Goal: Transaction & Acquisition: Purchase product/service

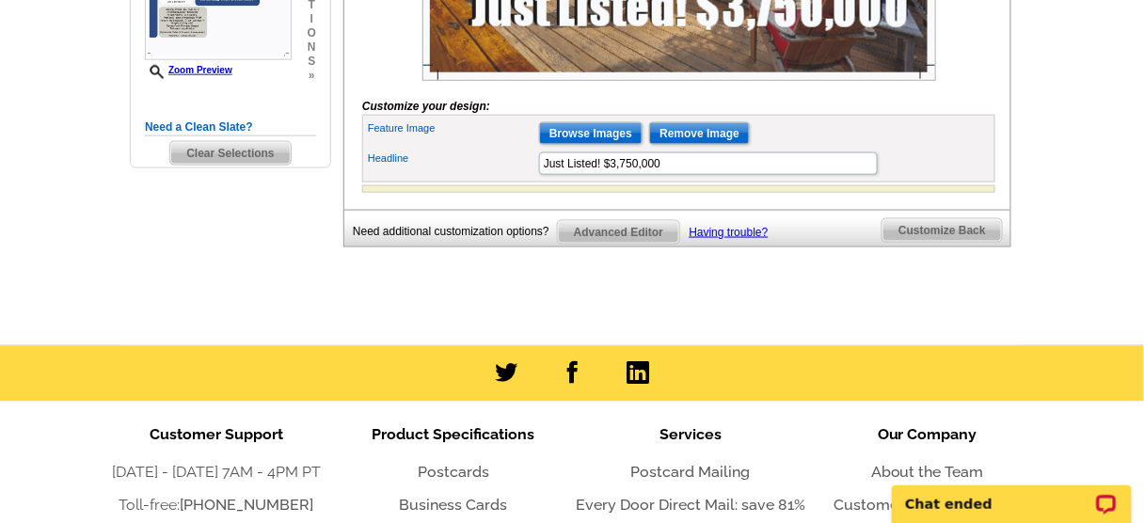
scroll to position [607, 0]
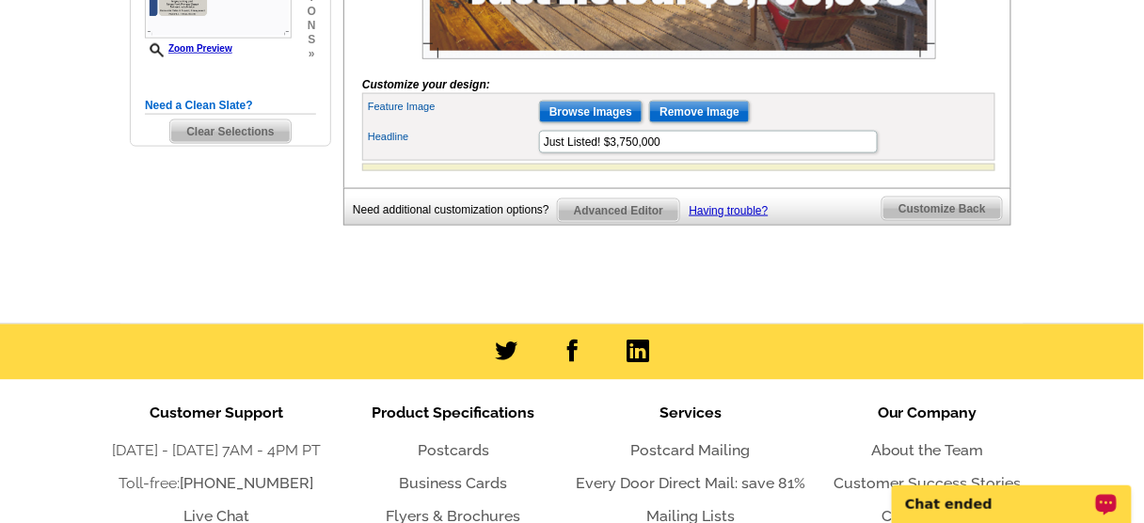
click at [1007, 498] on p "Chat ended" at bounding box center [998, 503] width 186 height 15
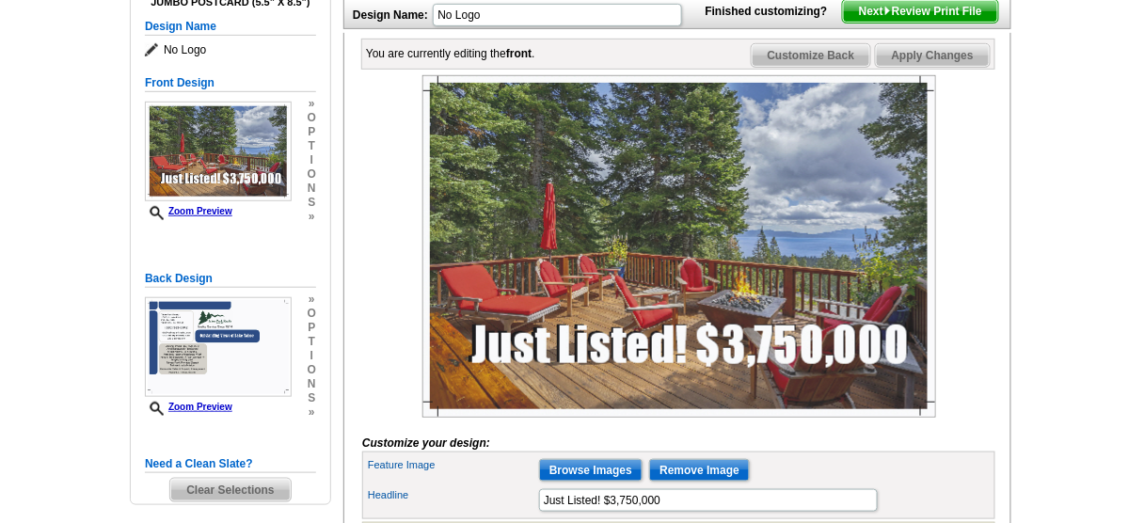
scroll to position [230, 0]
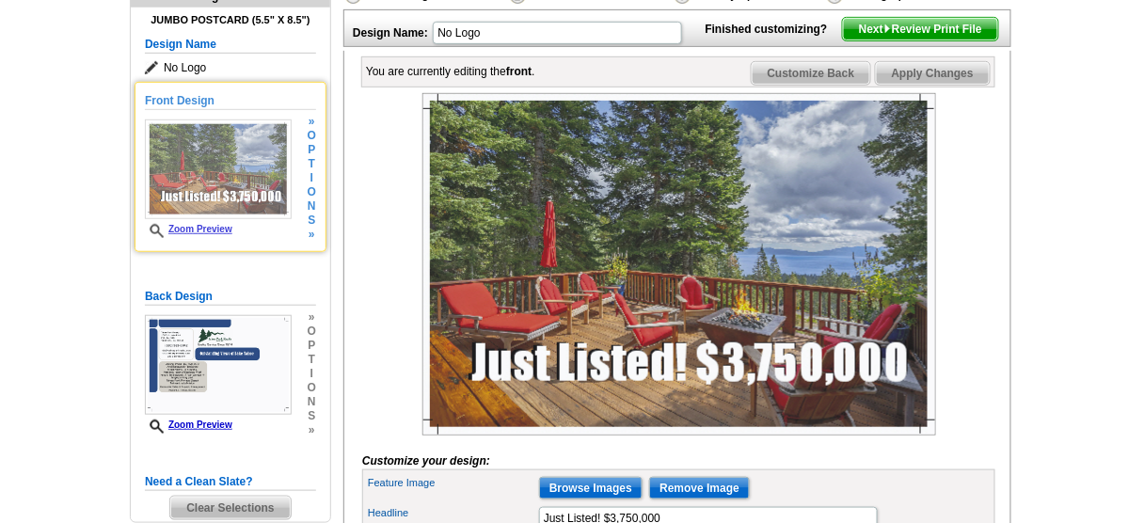
click at [246, 166] on img at bounding box center [218, 169] width 147 height 100
click at [198, 228] on link "Zoom Preview" at bounding box center [188, 229] width 87 height 10
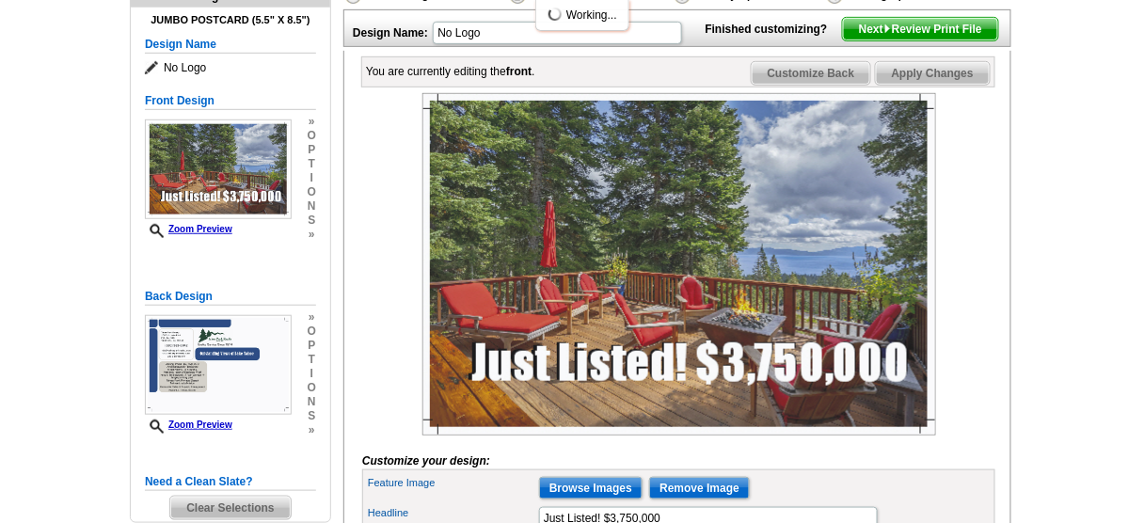
click at [569, 286] on img at bounding box center [679, 264] width 514 height 342
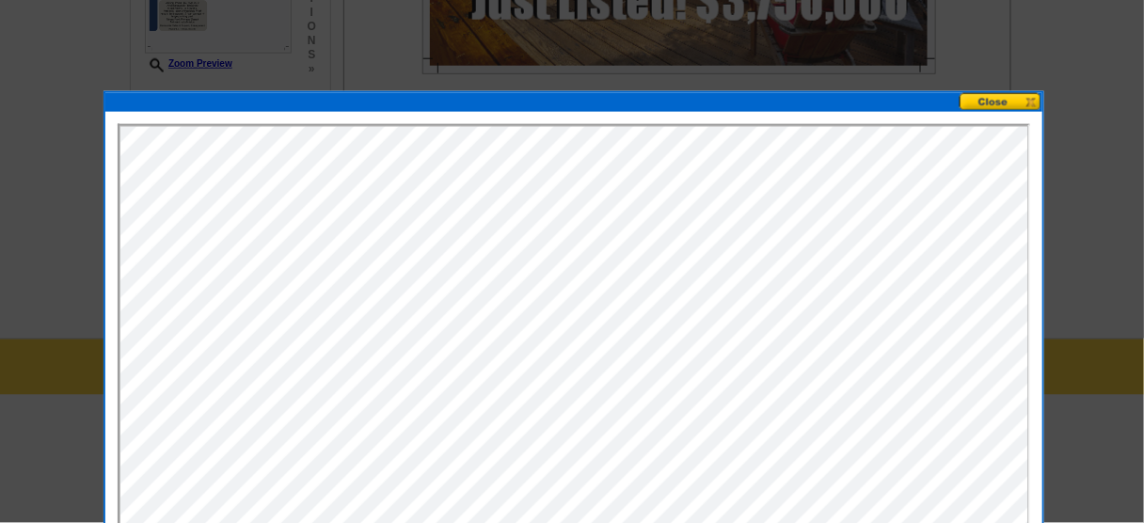
scroll to position [682, 0]
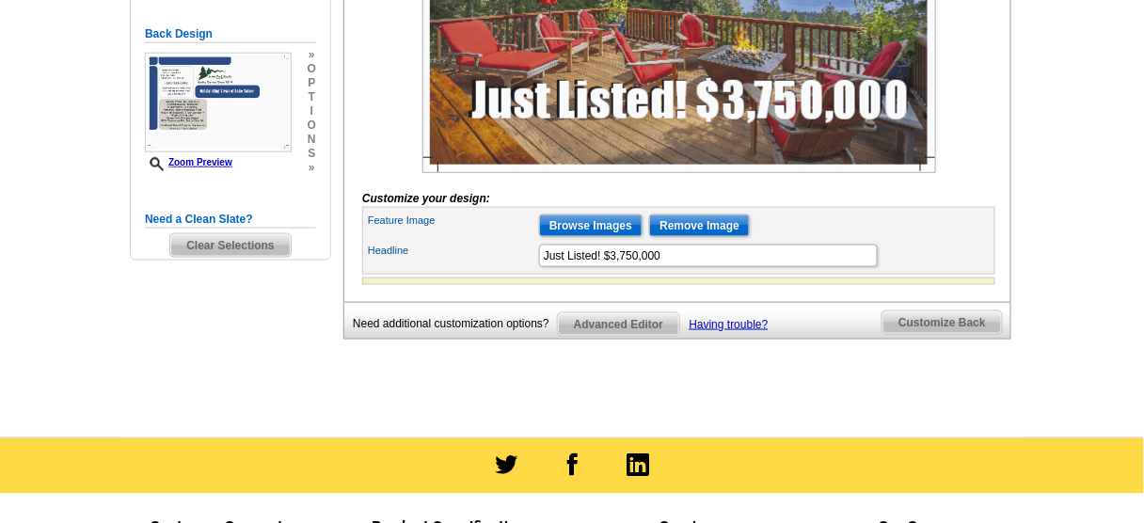
scroll to position [456, 0]
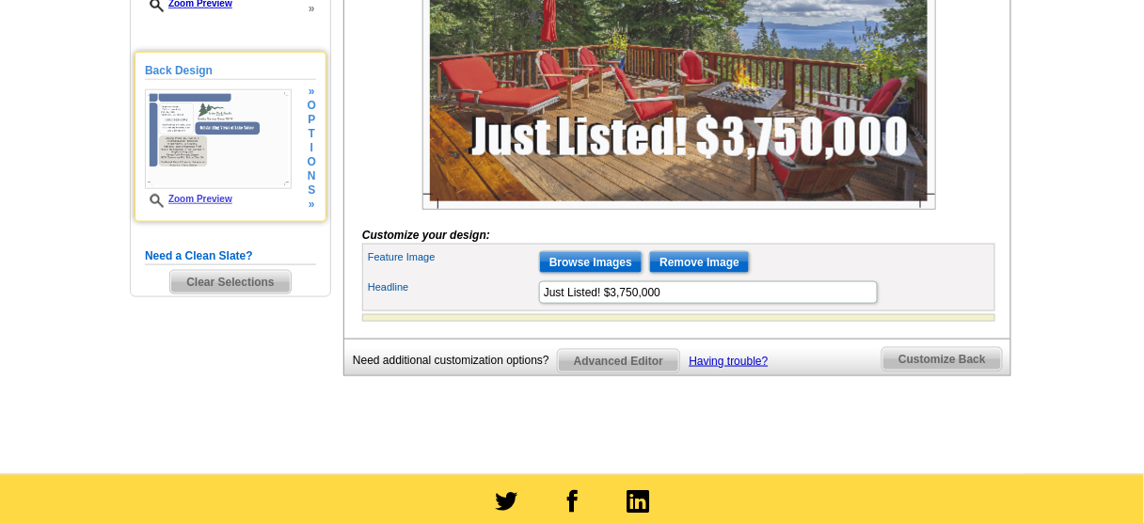
click at [222, 138] on img at bounding box center [218, 139] width 147 height 100
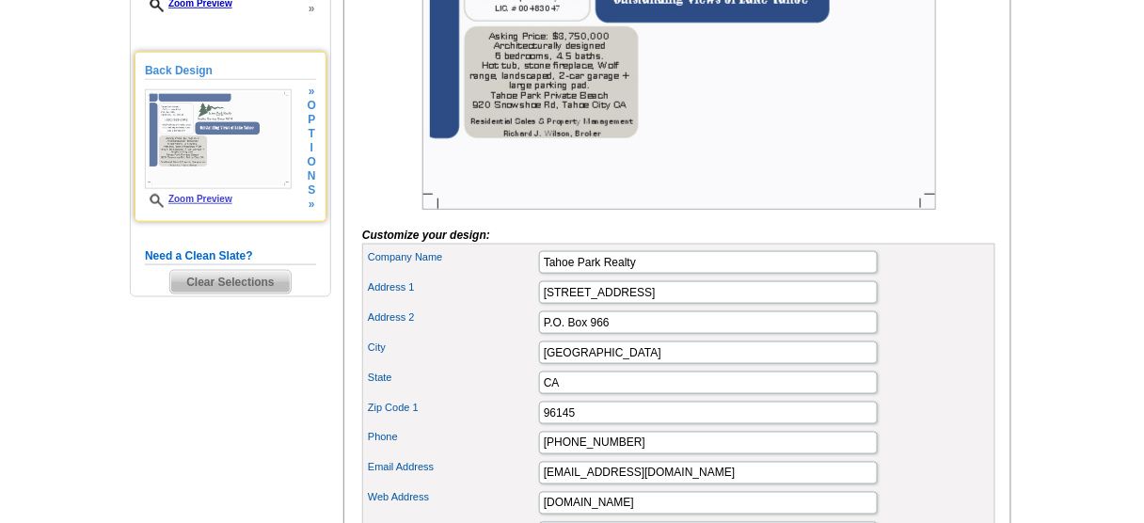
click at [222, 138] on img at bounding box center [218, 139] width 147 height 100
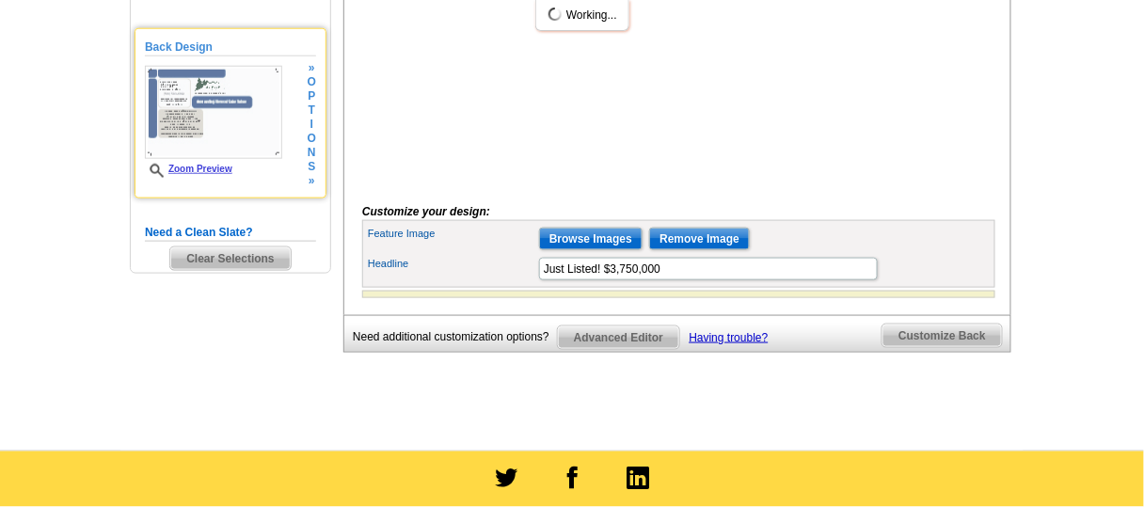
click at [233, 139] on img at bounding box center [213, 112] width 137 height 93
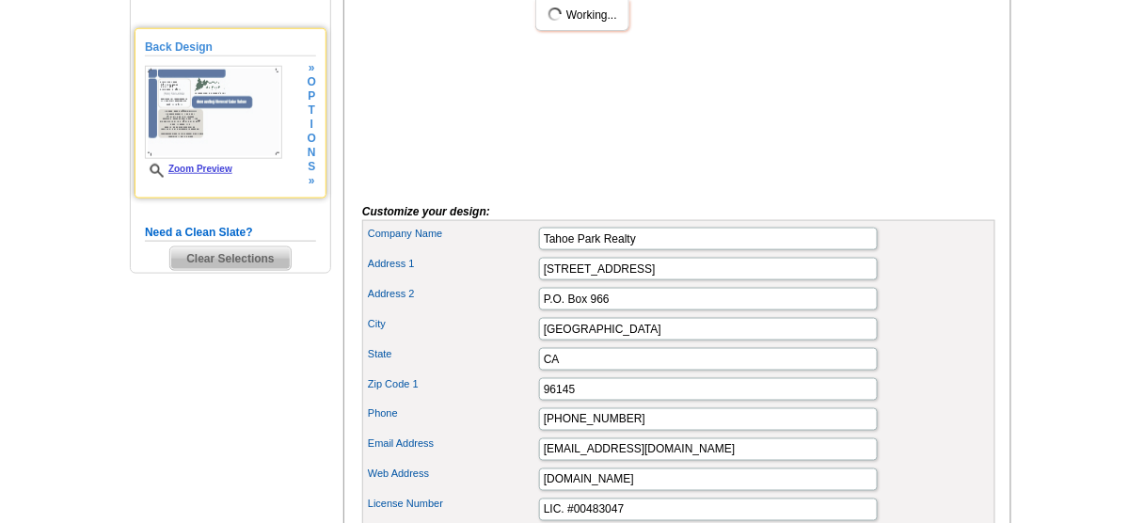
click at [233, 139] on img at bounding box center [213, 112] width 137 height 93
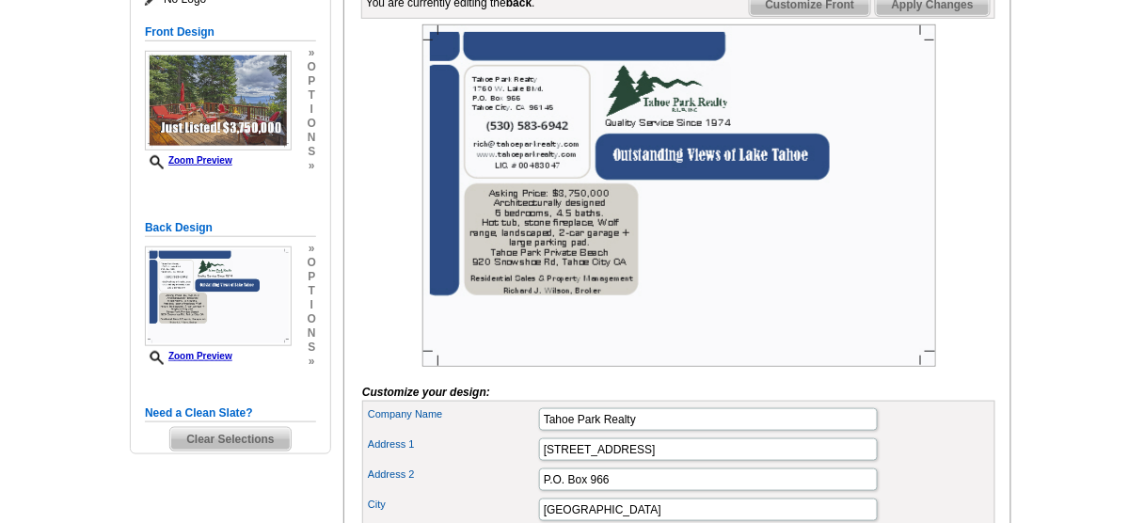
scroll to position [179, 0]
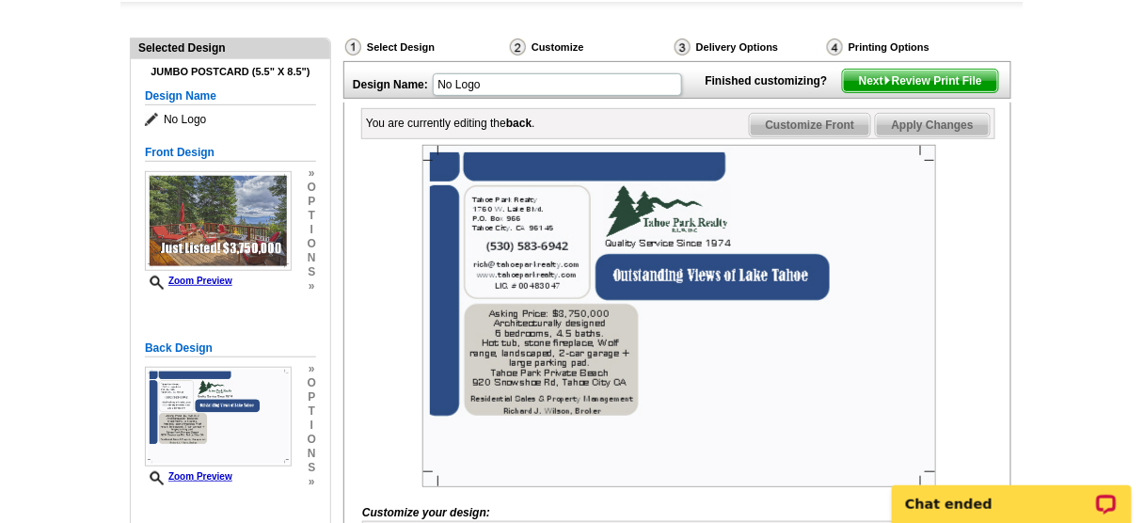
click at [908, 92] on span "Next Review Print File" at bounding box center [920, 81] width 155 height 23
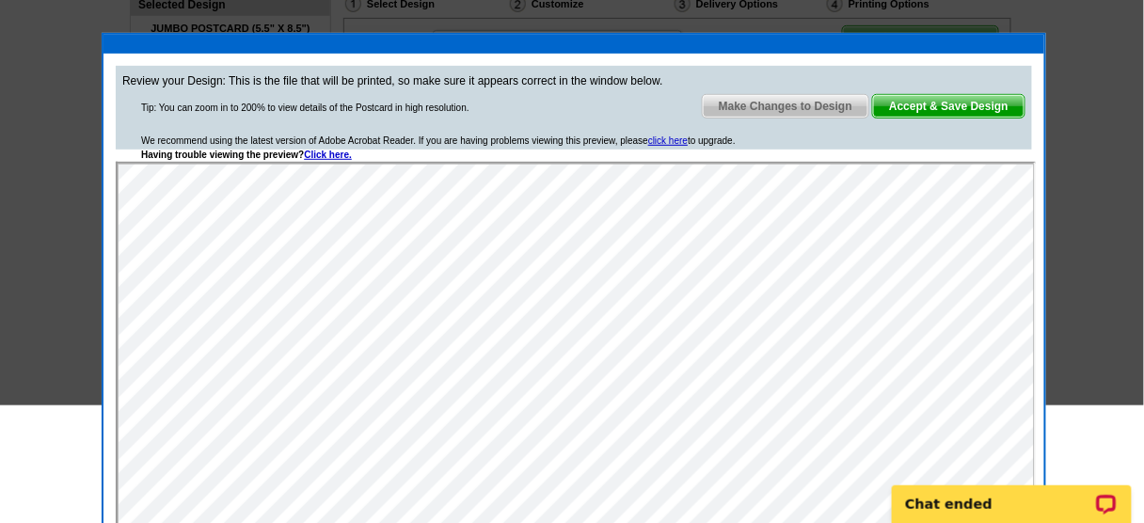
scroll to position [103, 0]
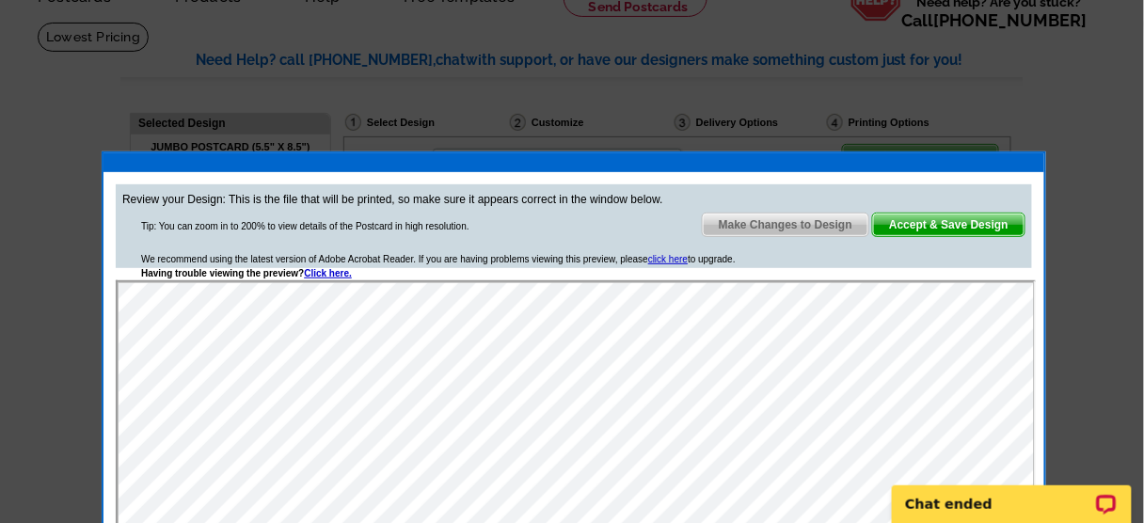
click at [959, 227] on span "Accept & Save Design" at bounding box center [948, 224] width 151 height 23
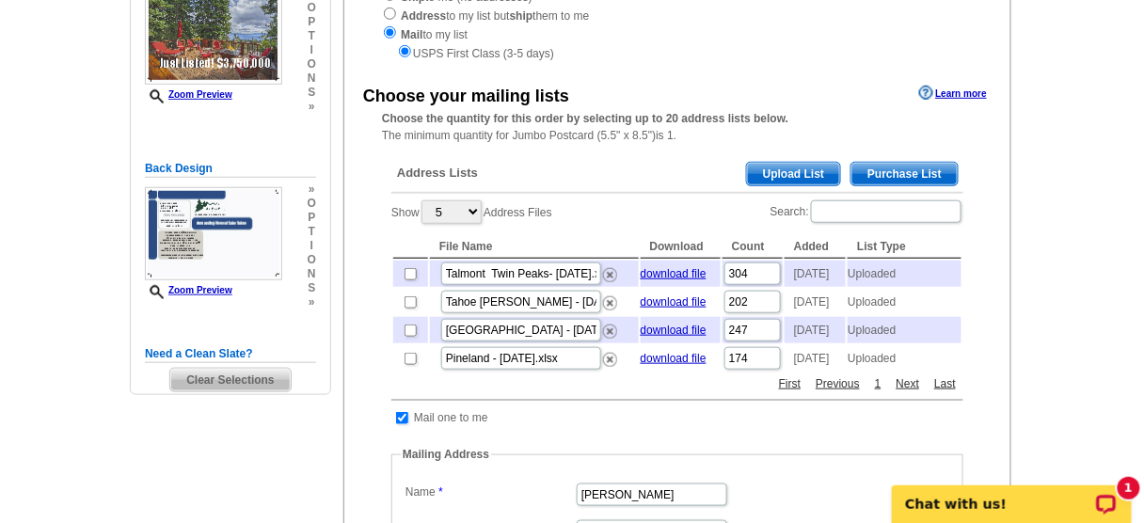
scroll to position [376, 0]
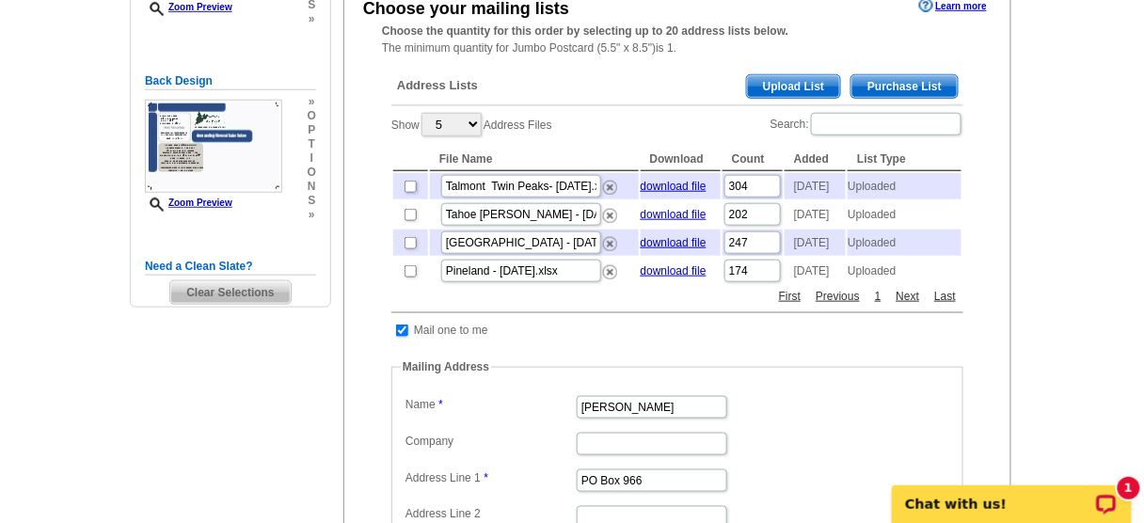
click at [409, 188] on input "checkbox" at bounding box center [410, 187] width 12 height 12
checkbox input "true"
click at [406, 221] on input "checkbox" at bounding box center [410, 215] width 12 height 12
checkbox input "true"
click at [406, 249] on input "checkbox" at bounding box center [410, 243] width 12 height 12
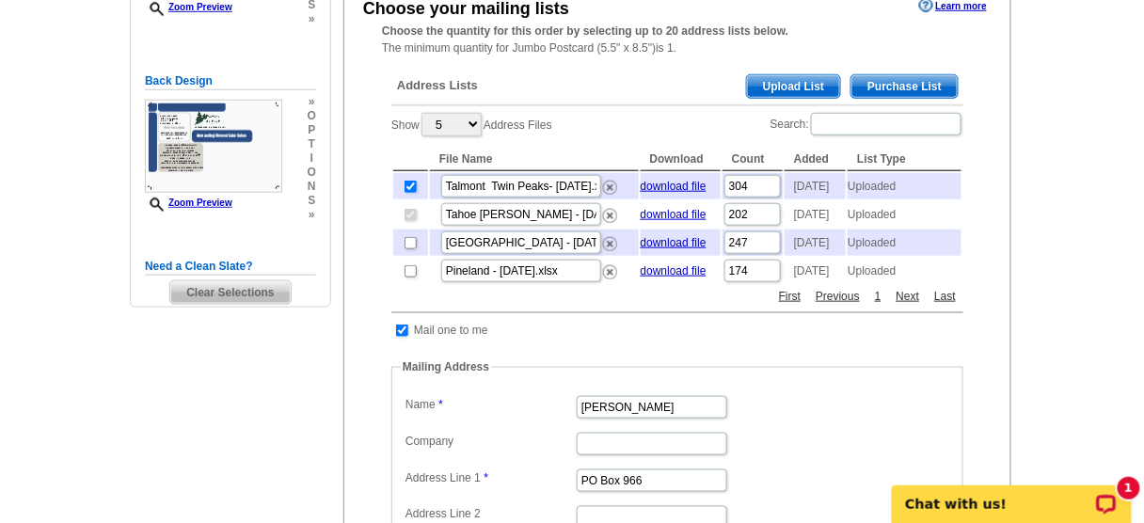
checkbox input "true"
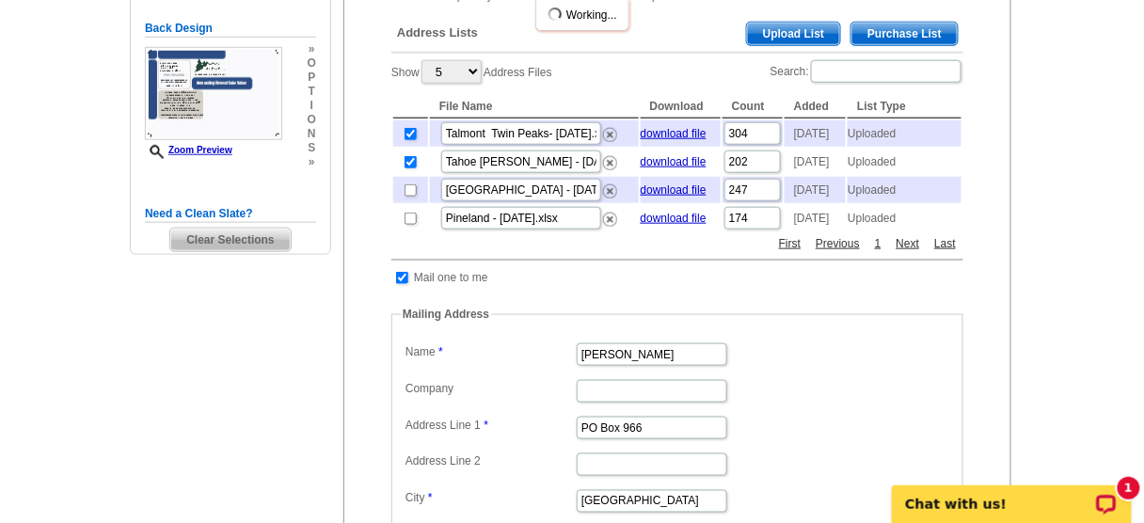
scroll to position [451, 0]
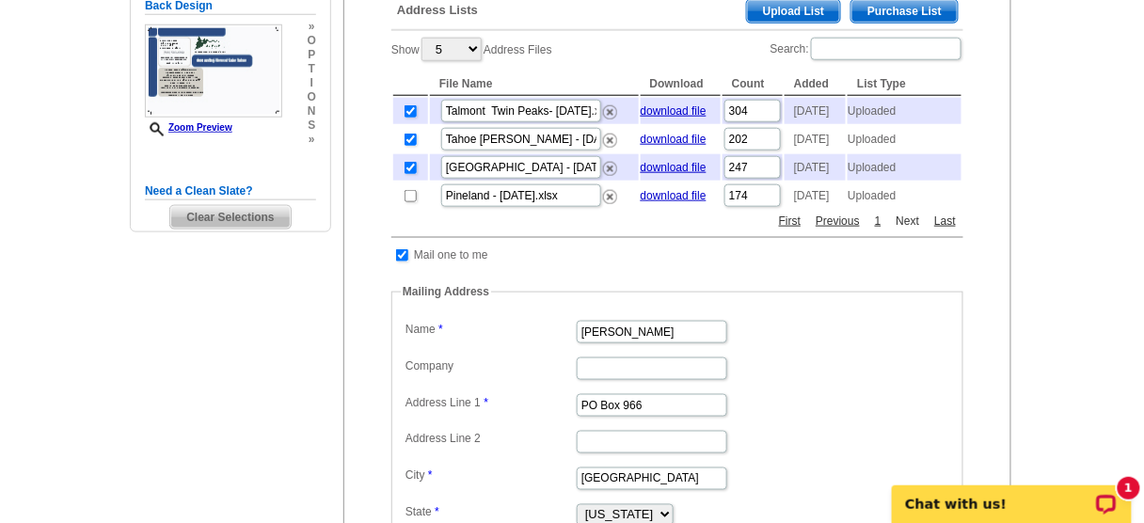
click at [913, 229] on link "Next" at bounding box center [908, 221] width 33 height 17
click at [908, 229] on link "Next" at bounding box center [908, 221] width 33 height 17
click at [402, 261] on input "checkbox" at bounding box center [402, 255] width 12 height 12
checkbox input "false"
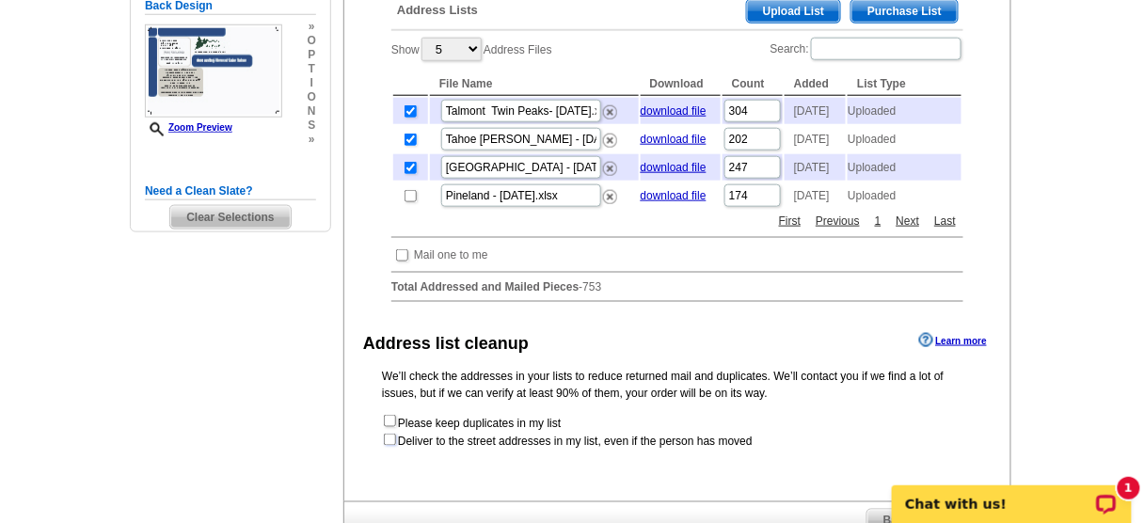
click at [386, 446] on input "checkbox" at bounding box center [390, 440] width 12 height 12
checkbox input "true"
radio input "true"
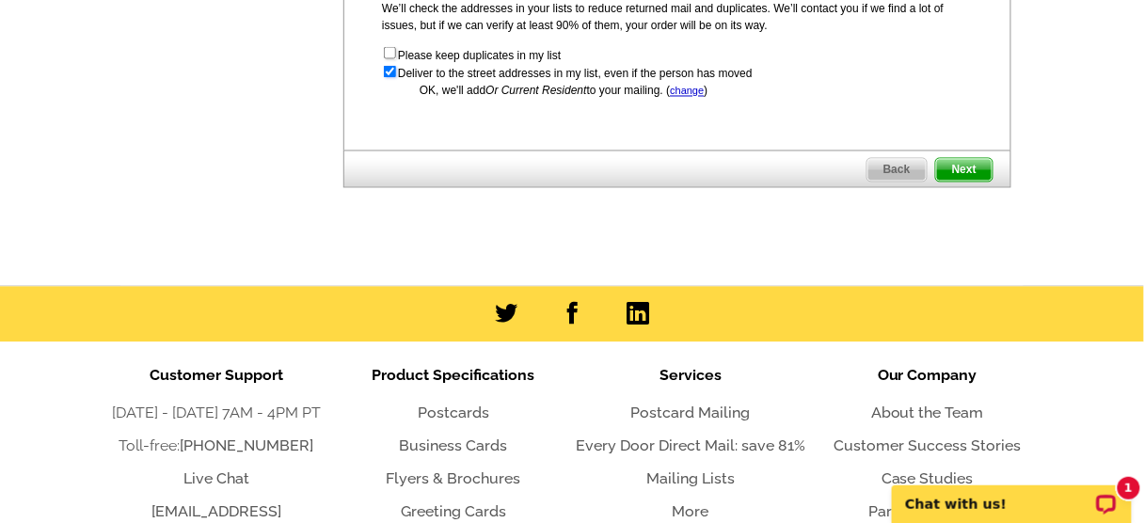
scroll to position [828, 0]
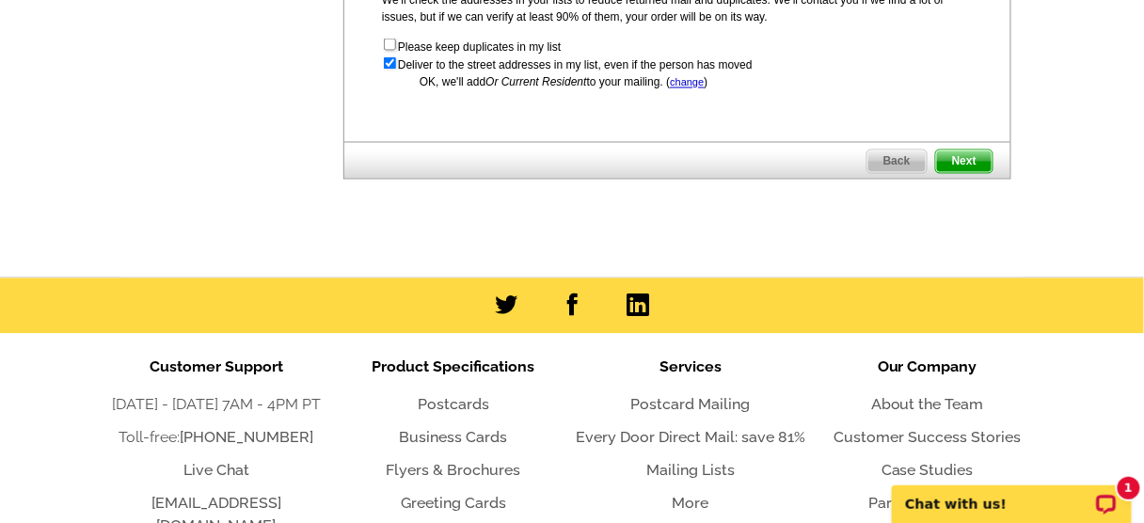
click at [973, 173] on span "Next" at bounding box center [964, 161] width 56 height 23
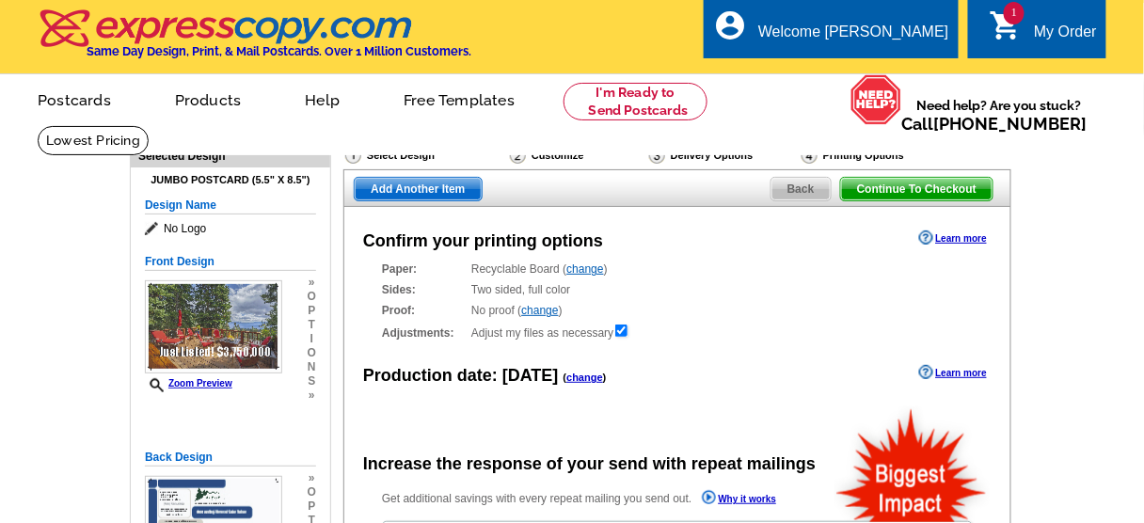
radio input "false"
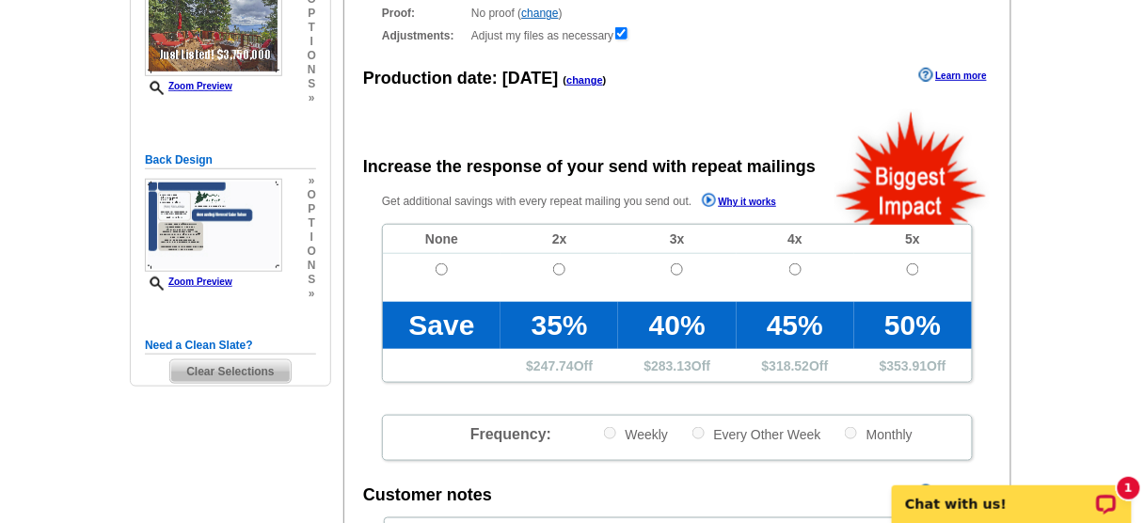
scroll to position [301, 0]
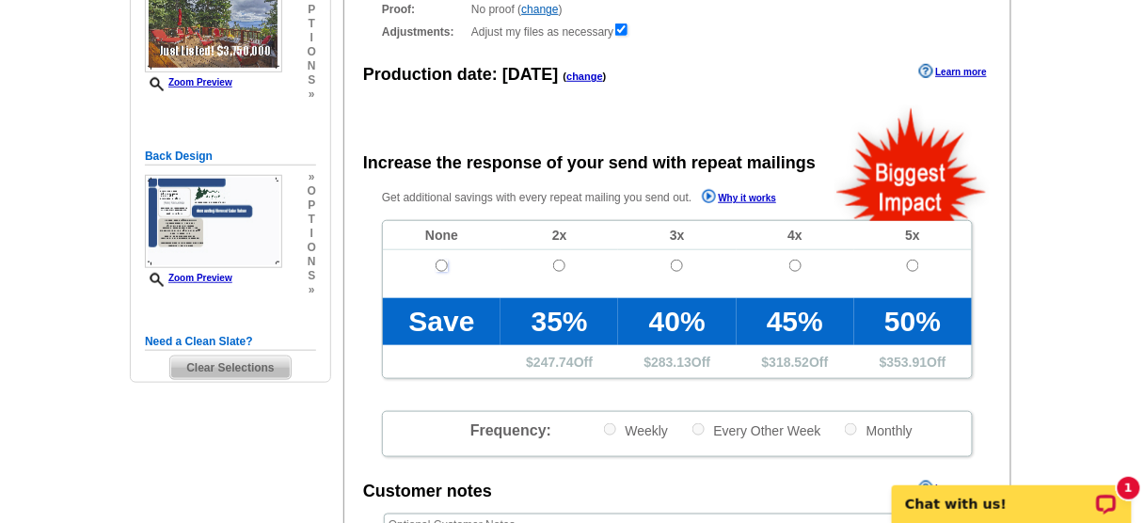
click at [443, 263] on input "radio" at bounding box center [441, 266] width 12 height 12
radio input "true"
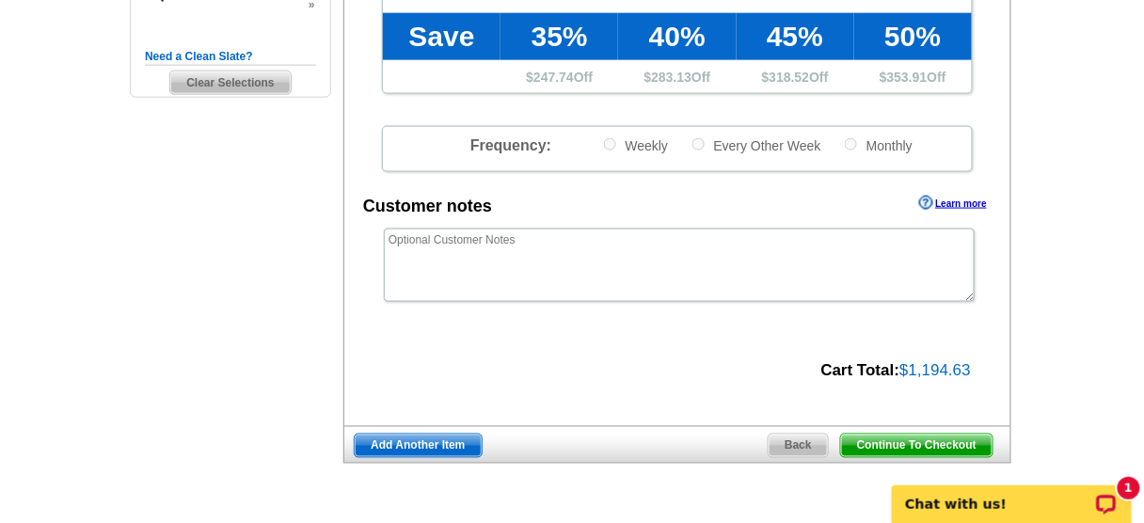
scroll to position [602, 0]
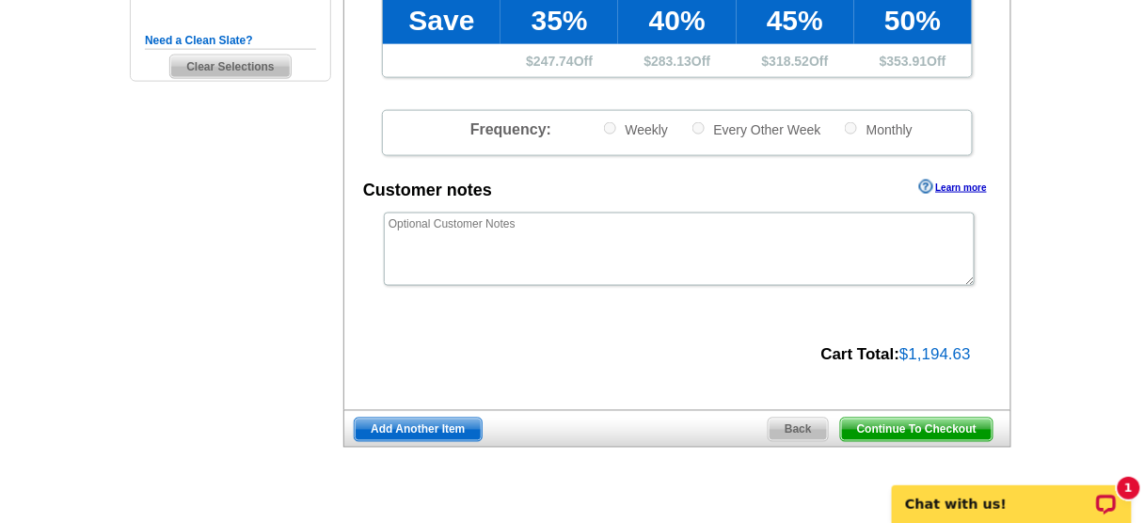
click at [920, 428] on span "Continue To Checkout" at bounding box center [916, 430] width 151 height 23
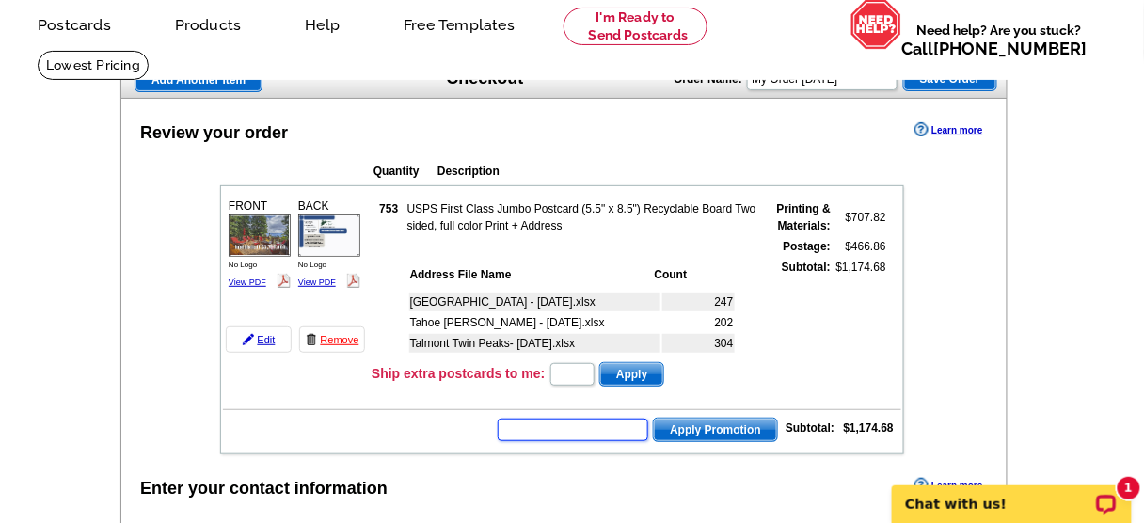
click at [609, 429] on input "text" at bounding box center [573, 430] width 150 height 23
type input "Grow0925"
click at [735, 424] on span "Apply Promotion" at bounding box center [715, 430] width 123 height 23
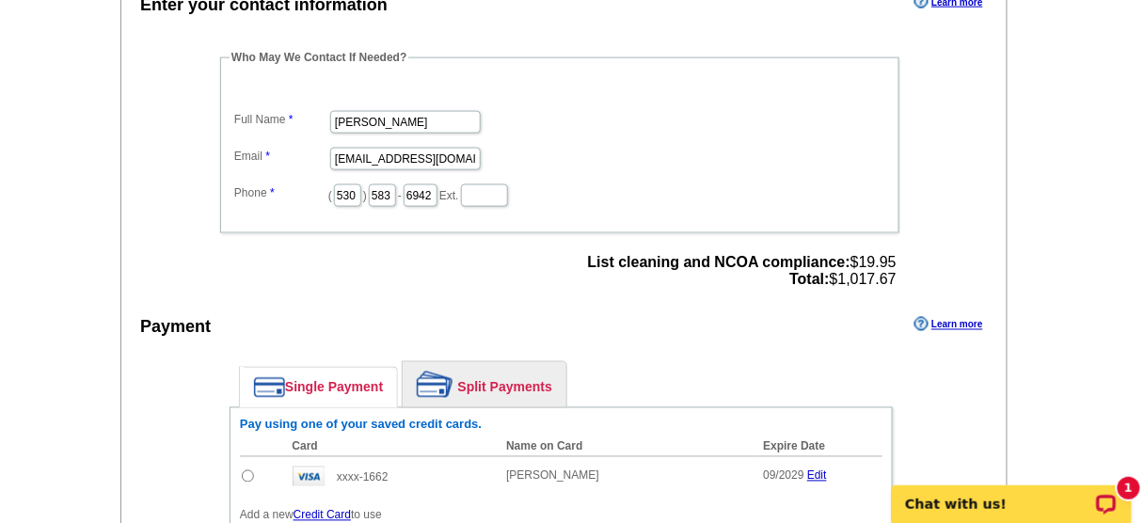
scroll to position [828, 0]
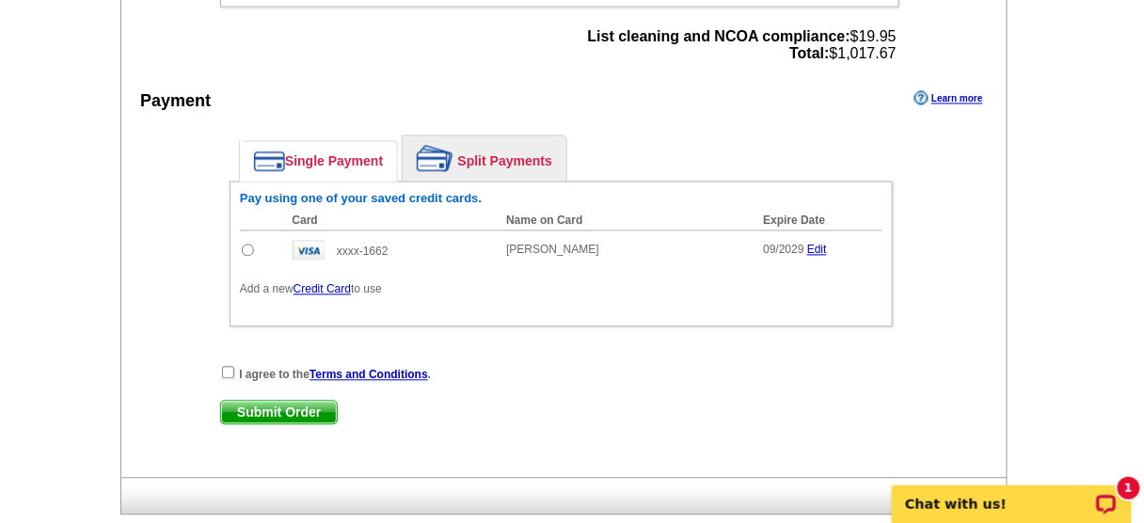
click at [246, 245] on input "radio" at bounding box center [248, 251] width 12 height 12
radio input "true"
click at [227, 367] on input "checkbox" at bounding box center [228, 373] width 12 height 12
checkbox input "true"
click at [274, 405] on span "Submit Order" at bounding box center [279, 413] width 116 height 23
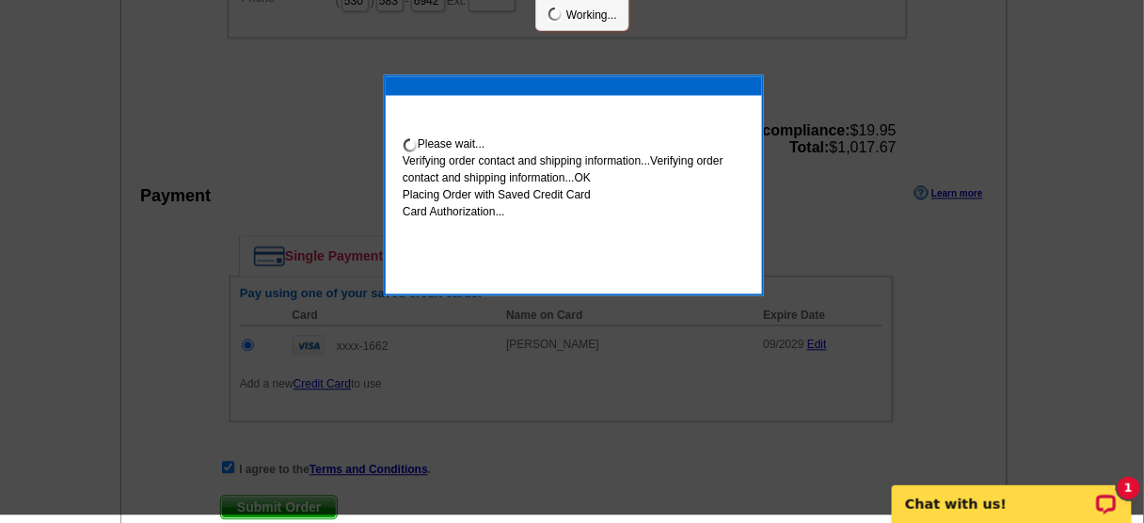
scroll to position [819, 0]
